Goal: Navigation & Orientation: Find specific page/section

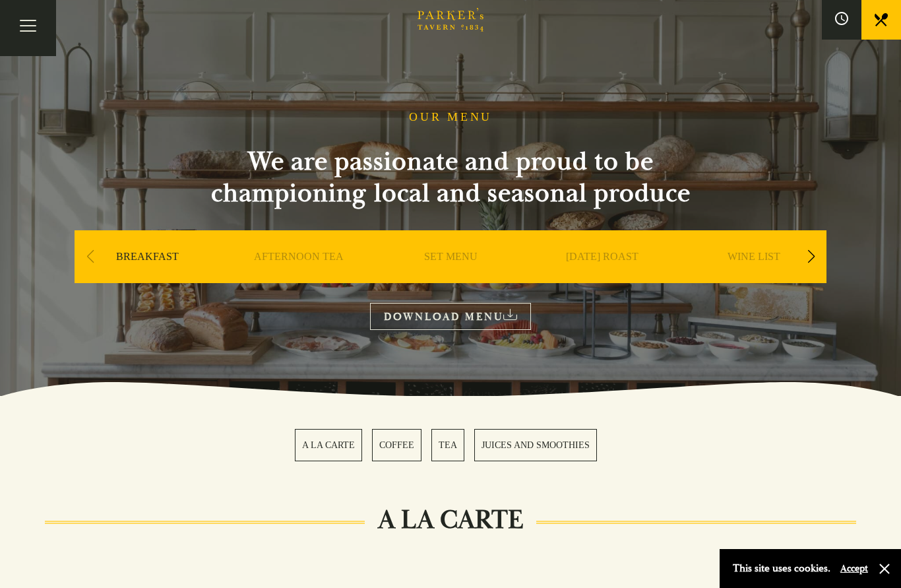
click at [600, 259] on link "[DATE] ROAST" at bounding box center [602, 276] width 73 height 53
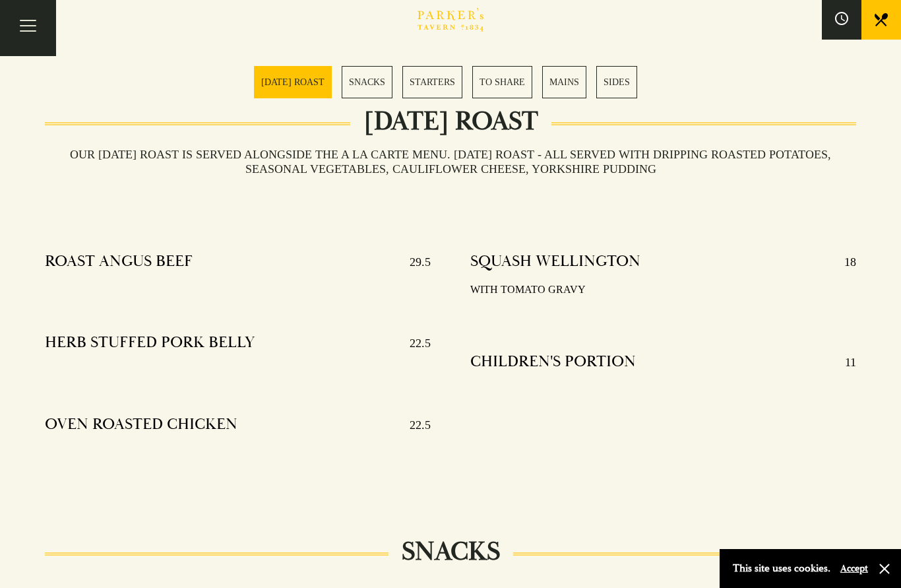
scroll to position [412, 0]
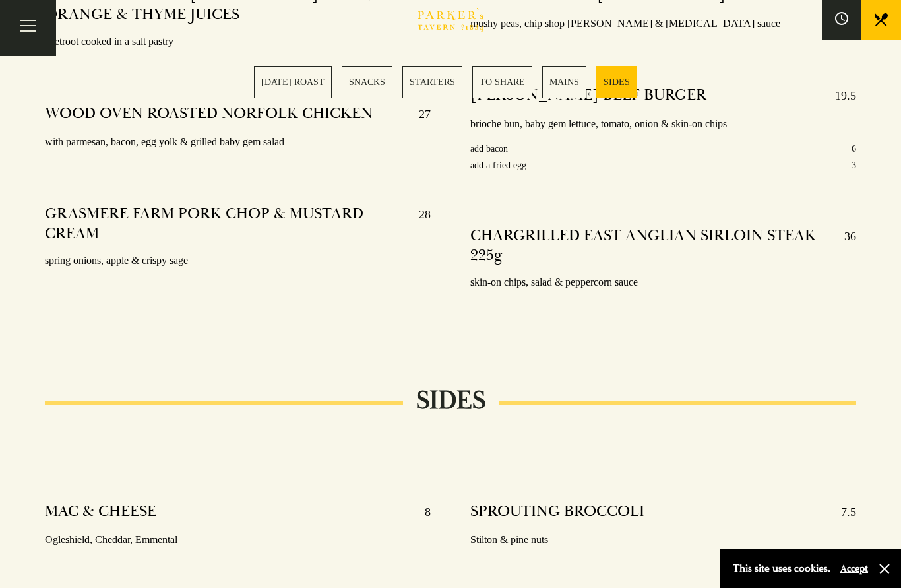
click at [293, 90] on link "[DATE] ROAST" at bounding box center [293, 82] width 78 height 32
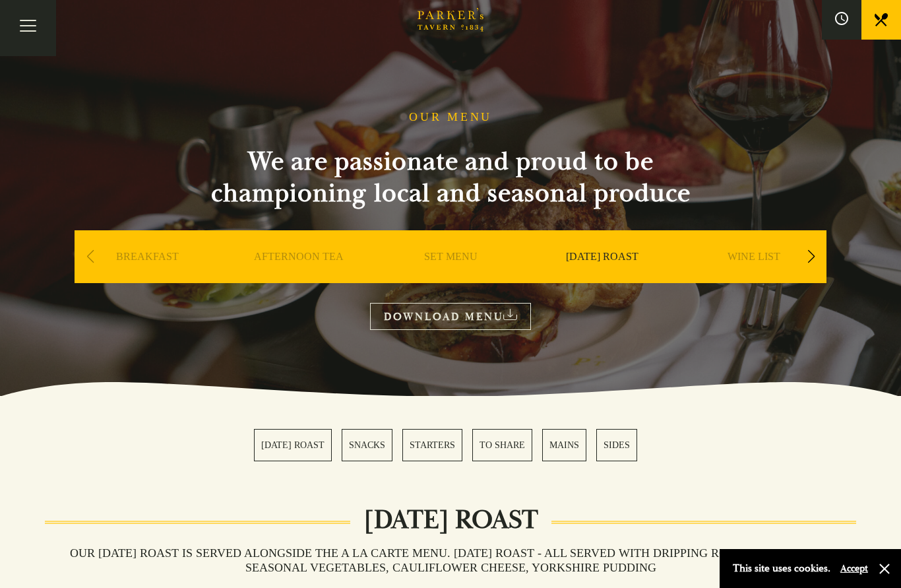
click at [28, 29] on button "Toggle navigation" at bounding box center [28, 28] width 56 height 56
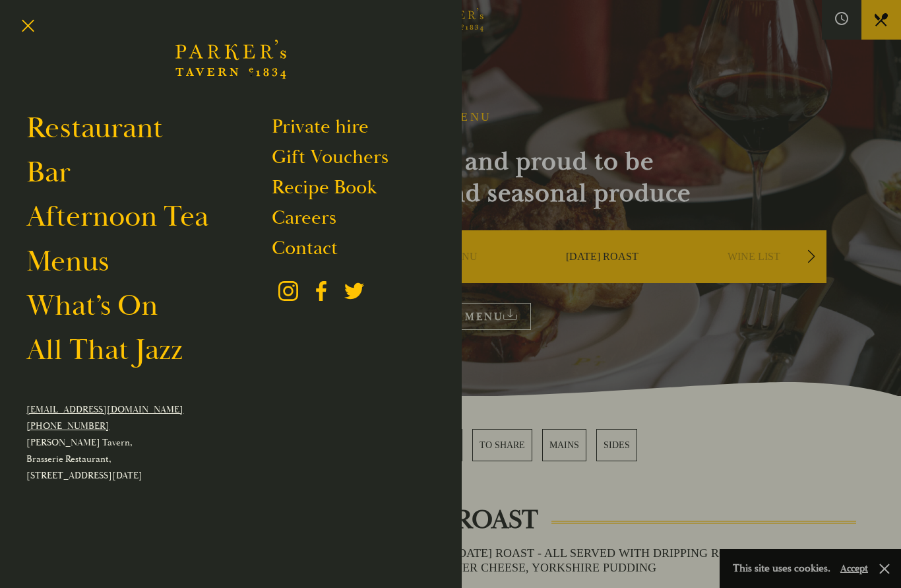
click at [175, 218] on link "Afternoon Tea" at bounding box center [117, 216] width 182 height 37
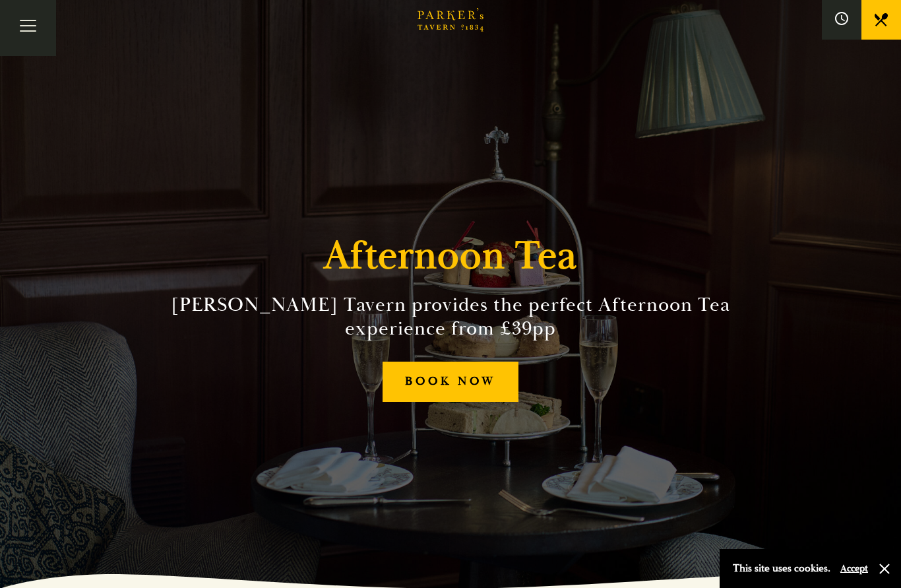
click at [878, 18] on icon at bounding box center [881, 19] width 13 height 13
click at [882, 19] on icon at bounding box center [881, 19] width 13 height 13
click at [879, 28] on link at bounding box center [881, 20] width 40 height 40
